Goal: Task Accomplishment & Management: Manage account settings

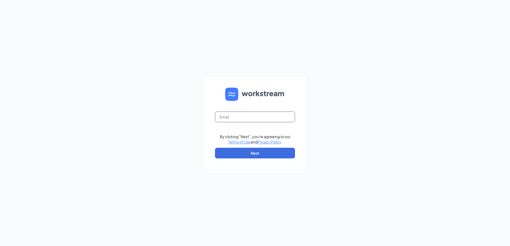
click at [235, 118] on input "text" at bounding box center [255, 117] width 80 height 11
type input "taylorwx12@yahoo.com"
click at [230, 155] on button "Next" at bounding box center [255, 153] width 80 height 11
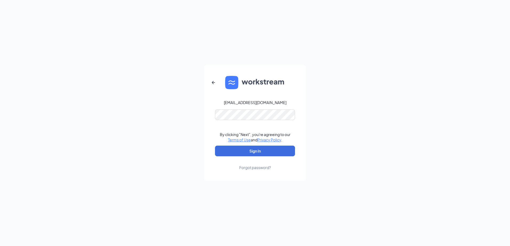
click at [233, 121] on form "taylorwx12@yahoo.com By clicking "Next", you're agreeing to our Terms of Use an…" at bounding box center [254, 123] width 101 height 116
click at [237, 151] on button "Sign In" at bounding box center [255, 151] width 80 height 11
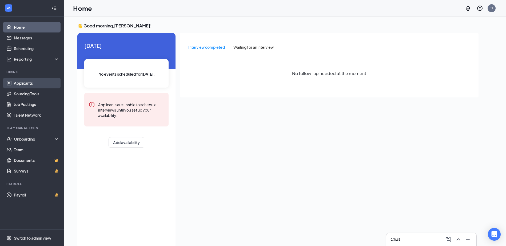
click at [37, 80] on link "Applicants" at bounding box center [37, 83] width 46 height 11
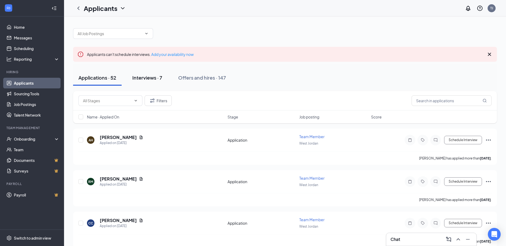
click at [164, 78] on button "Interviews · 7" at bounding box center [147, 78] width 41 height 16
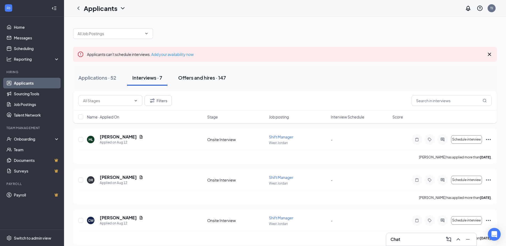
click at [198, 77] on div "Offers and hires · 147" at bounding box center [202, 77] width 48 height 7
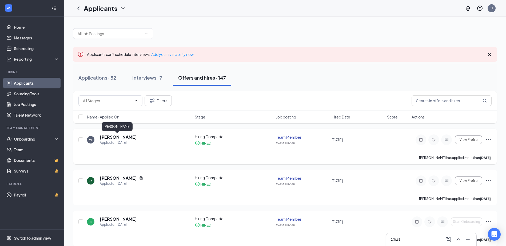
click at [118, 136] on h5 "[PERSON_NAME]" at bounding box center [118, 137] width 37 height 6
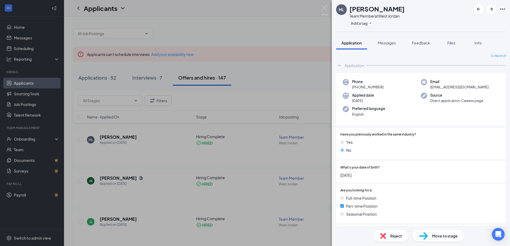
click at [442, 88] on span "[EMAIL_ADDRESS][DOMAIN_NAME]" at bounding box center [459, 86] width 58 height 5
click at [434, 90] on span "[EMAIL_ADDRESS][DOMAIN_NAME]" at bounding box center [459, 86] width 58 height 5
drag, startPoint x: 426, startPoint y: 88, endPoint x: 486, endPoint y: 87, distance: 60.0
click at [486, 87] on div "Email [EMAIL_ADDRESS][DOMAIN_NAME]" at bounding box center [460, 84] width 78 height 11
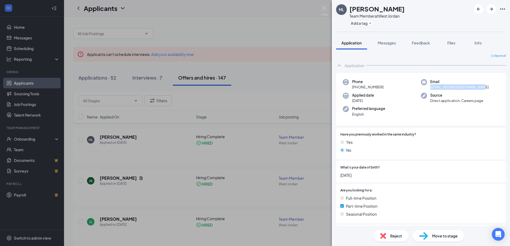
copy span "[EMAIL_ADDRESS][DOMAIN_NAME]"
click at [463, 88] on span "[EMAIL_ADDRESS][DOMAIN_NAME]" at bounding box center [459, 86] width 58 height 5
drag, startPoint x: 381, startPoint y: 86, endPoint x: 350, endPoint y: 88, distance: 31.5
click at [350, 88] on div "Phone [PHONE_NUMBER]" at bounding box center [381, 84] width 78 height 11
copy span "[PHONE_NUMBER]"
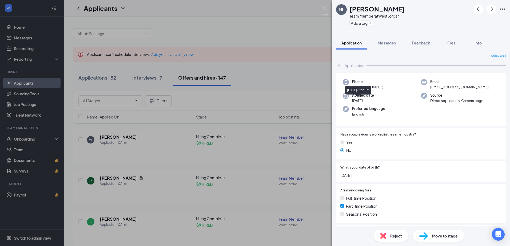
click at [352, 99] on span "[DATE]" at bounding box center [363, 100] width 22 height 5
click at [481, 44] on span "Info" at bounding box center [477, 43] width 7 height 5
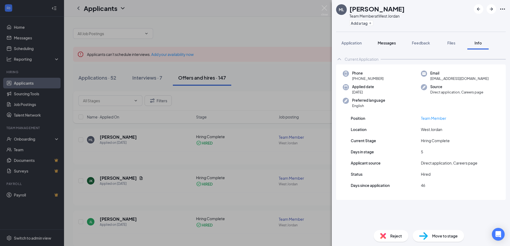
click at [385, 49] on button "Messages" at bounding box center [386, 42] width 29 height 13
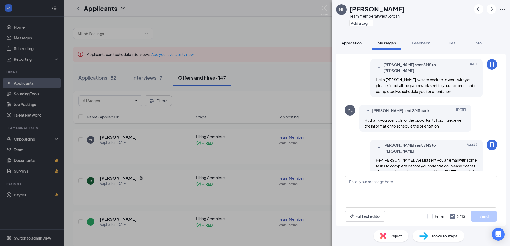
scroll to position [210, 0]
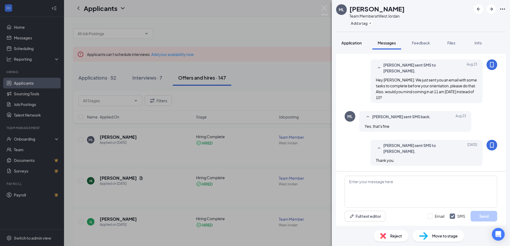
click at [346, 43] on span "Application" at bounding box center [351, 43] width 20 height 5
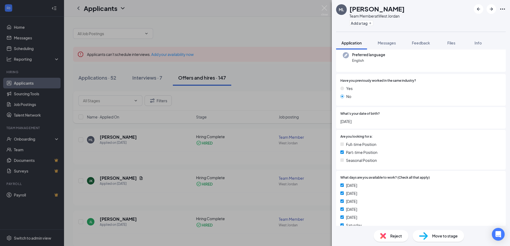
scroll to position [41, 0]
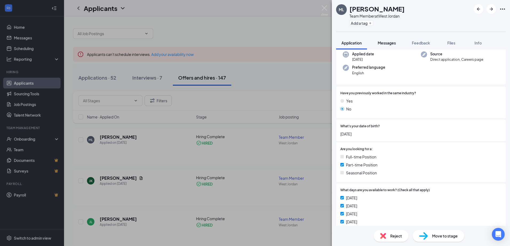
drag, startPoint x: 396, startPoint y: 44, endPoint x: 400, endPoint y: 43, distance: 4.5
click at [396, 44] on button "Messages" at bounding box center [386, 42] width 29 height 13
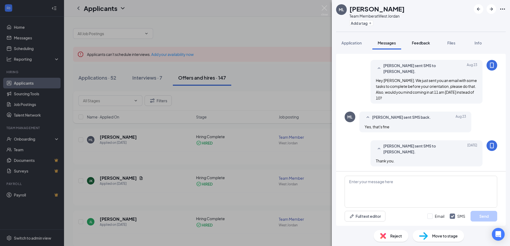
scroll to position [210, 0]
click at [427, 42] on span "Feedback" at bounding box center [420, 43] width 18 height 5
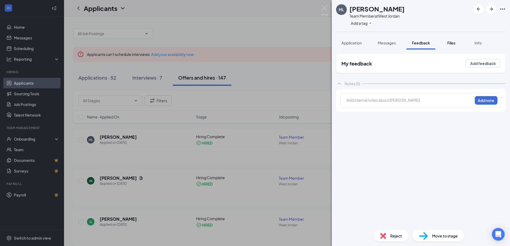
click at [454, 45] on span "Files" at bounding box center [451, 43] width 8 height 5
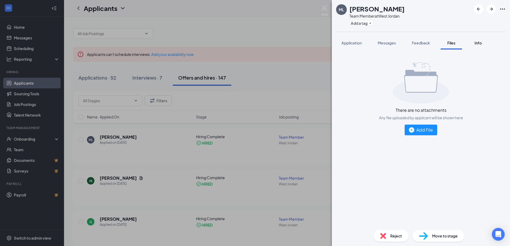
click at [472, 45] on button "Info" at bounding box center [477, 42] width 21 height 13
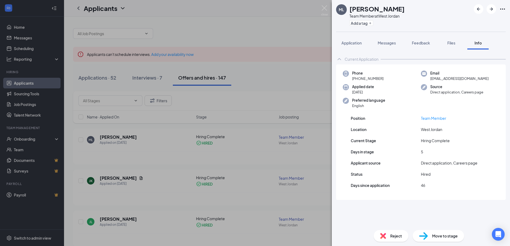
drag, startPoint x: 348, startPoint y: 38, endPoint x: 293, endPoint y: 8, distance: 62.6
click at [348, 38] on button "Application" at bounding box center [351, 42] width 31 height 13
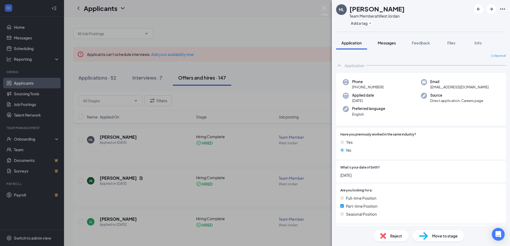
click at [373, 45] on button "Messages" at bounding box center [386, 42] width 29 height 13
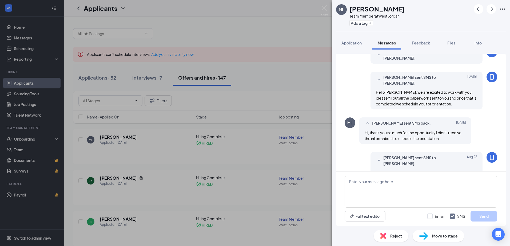
scroll to position [210, 0]
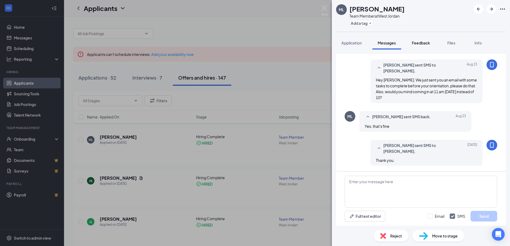
click at [419, 49] on button "Feedback" at bounding box center [420, 42] width 29 height 13
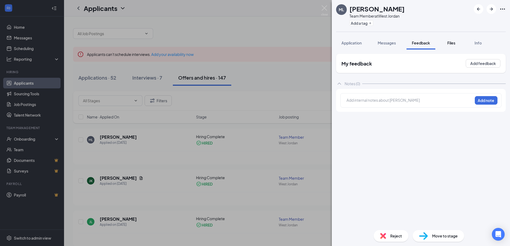
click at [451, 46] on button "Files" at bounding box center [450, 42] width 21 height 13
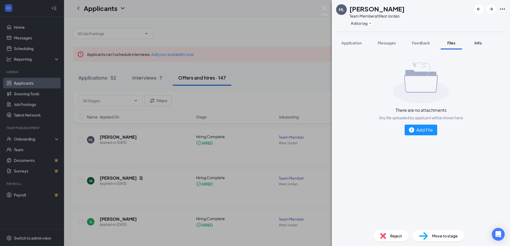
click at [480, 47] on button "Info" at bounding box center [477, 42] width 21 height 13
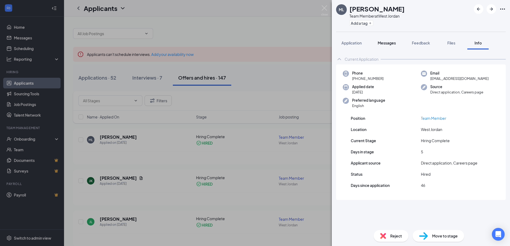
click at [379, 47] on button "Messages" at bounding box center [386, 42] width 29 height 13
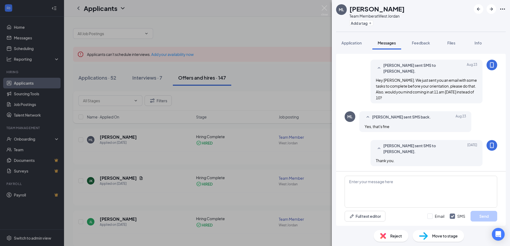
scroll to position [210, 0]
click at [144, 76] on div "ML [PERSON_NAME] Team Member at [GEOGRAPHIC_DATA] Add a tag Application Message…" at bounding box center [255, 123] width 510 height 246
click at [326, 7] on img at bounding box center [324, 10] width 7 height 10
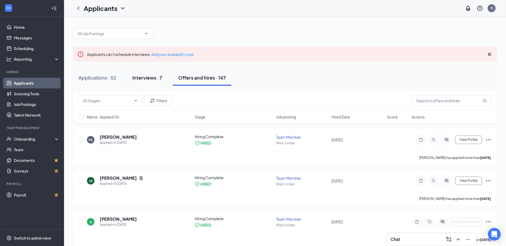
click at [143, 78] on div "Interviews · 7" at bounding box center [147, 77] width 30 height 7
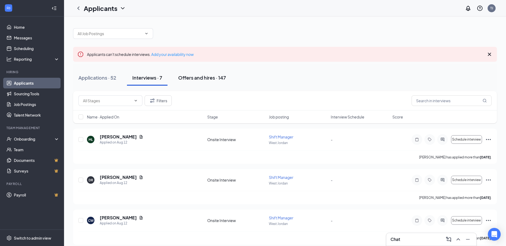
click at [193, 72] on button "Offers and hires · 147" at bounding box center [202, 78] width 58 height 16
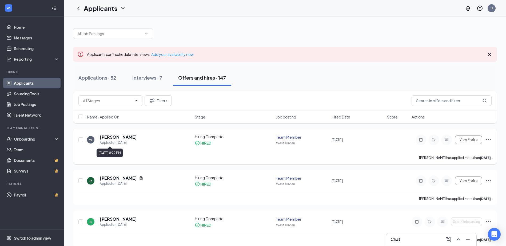
click at [126, 140] on div "Applied on [DATE]" at bounding box center [118, 142] width 37 height 5
click at [125, 136] on h5 "[PERSON_NAME]" at bounding box center [118, 137] width 37 height 6
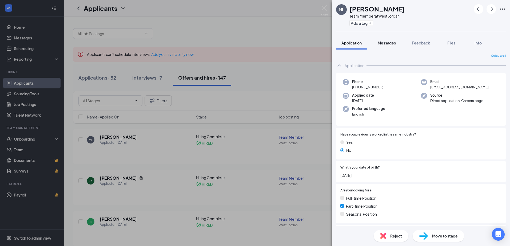
click at [387, 41] on span "Messages" at bounding box center [386, 43] width 18 height 5
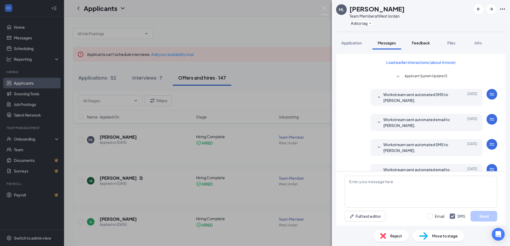
scroll to position [55, 0]
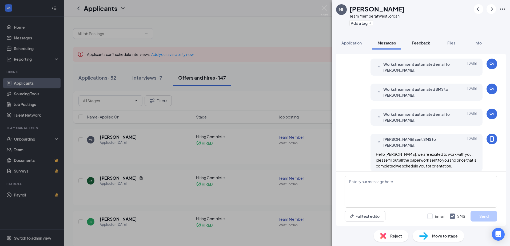
click at [424, 43] on span "Feedback" at bounding box center [420, 43] width 18 height 5
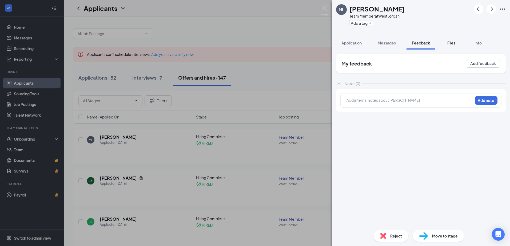
click at [446, 43] on button "Files" at bounding box center [450, 42] width 21 height 13
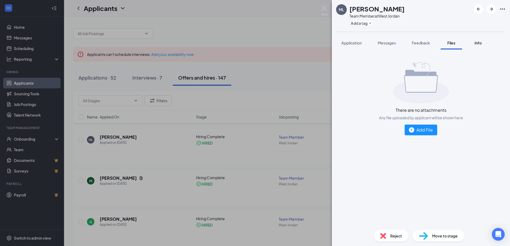
click at [477, 41] on span "Info" at bounding box center [477, 43] width 7 height 5
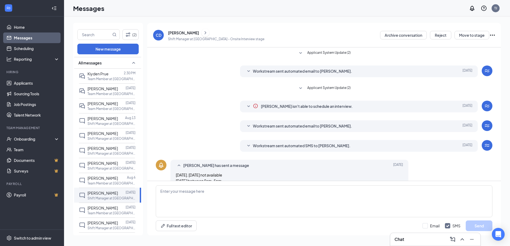
scroll to position [23, 0]
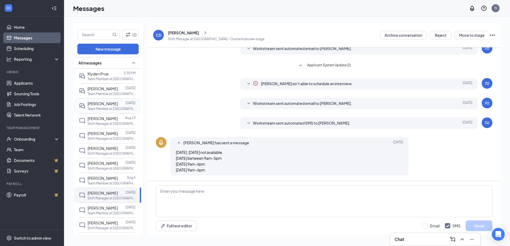
click at [106, 104] on span "[PERSON_NAME]" at bounding box center [102, 103] width 30 height 5
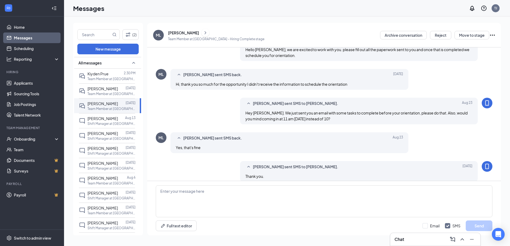
scroll to position [134, 0]
